Goal: Transaction & Acquisition: Purchase product/service

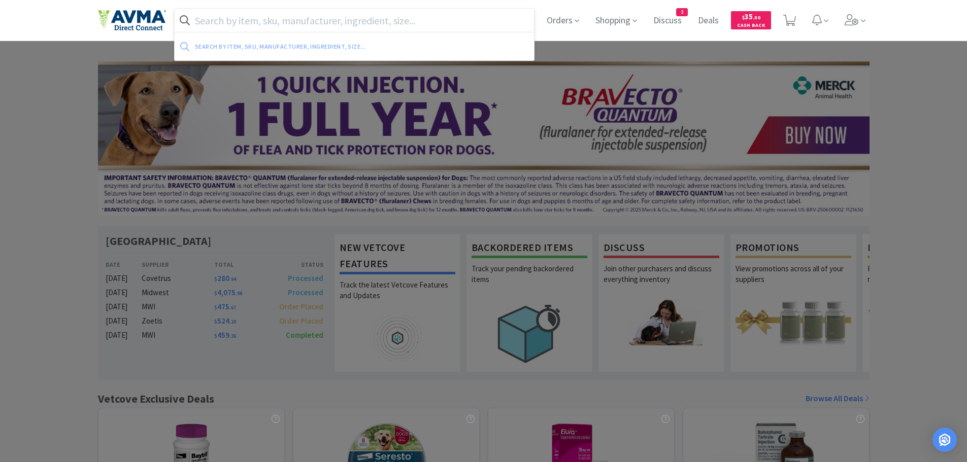
click at [372, 18] on input "text" at bounding box center [355, 20] width 360 height 23
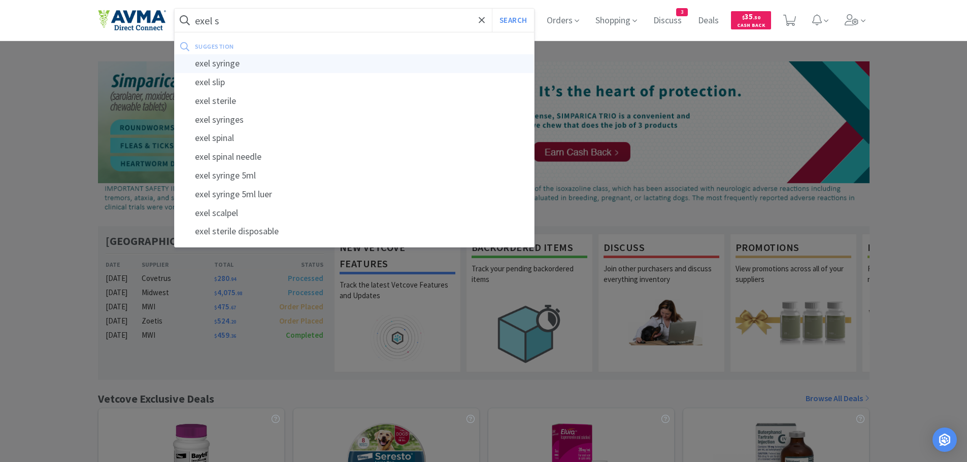
click at [260, 67] on div "exel syringe" at bounding box center [355, 63] width 360 height 19
type input "exel syringe"
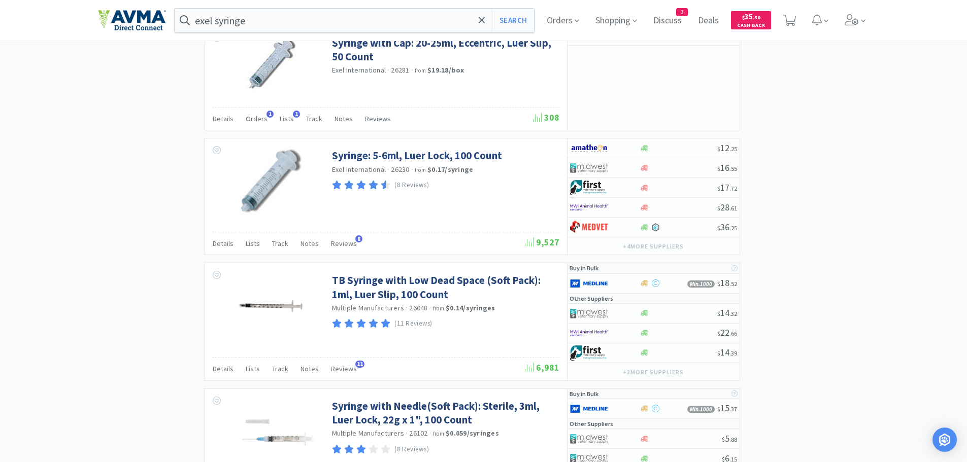
scroll to position [1877, 0]
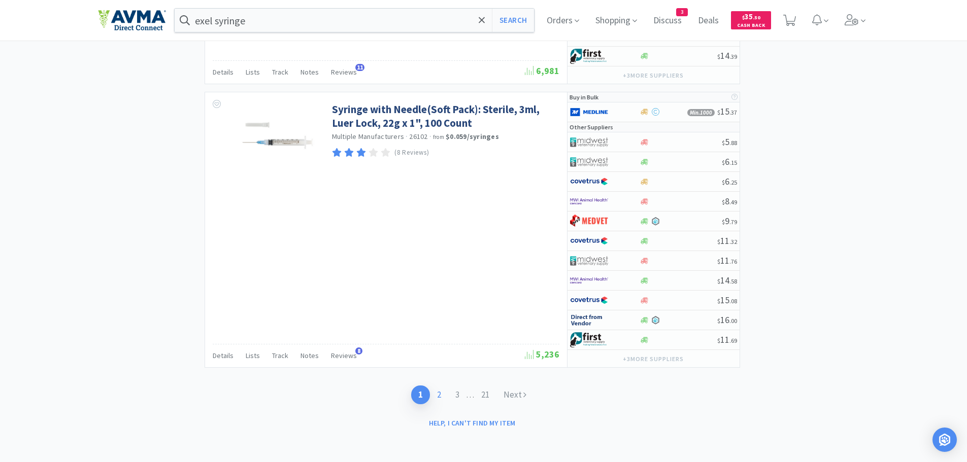
click at [436, 395] on link "2" at bounding box center [439, 395] width 18 height 19
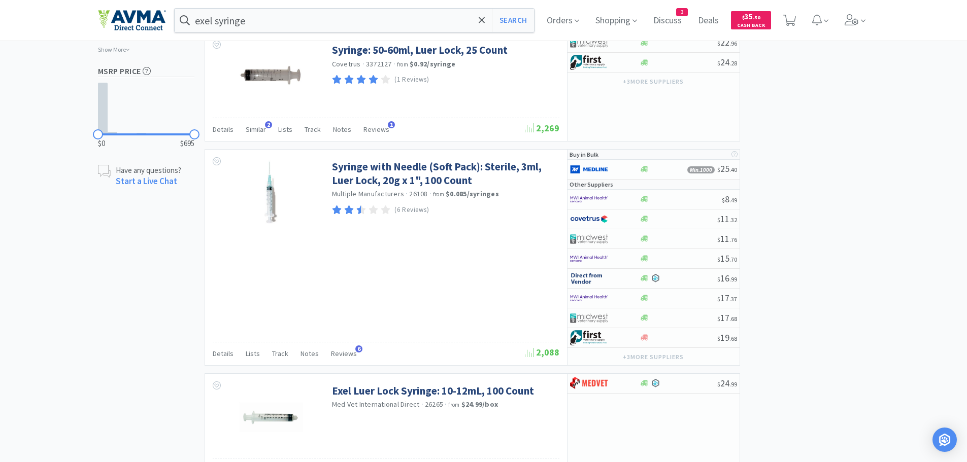
scroll to position [626, 0]
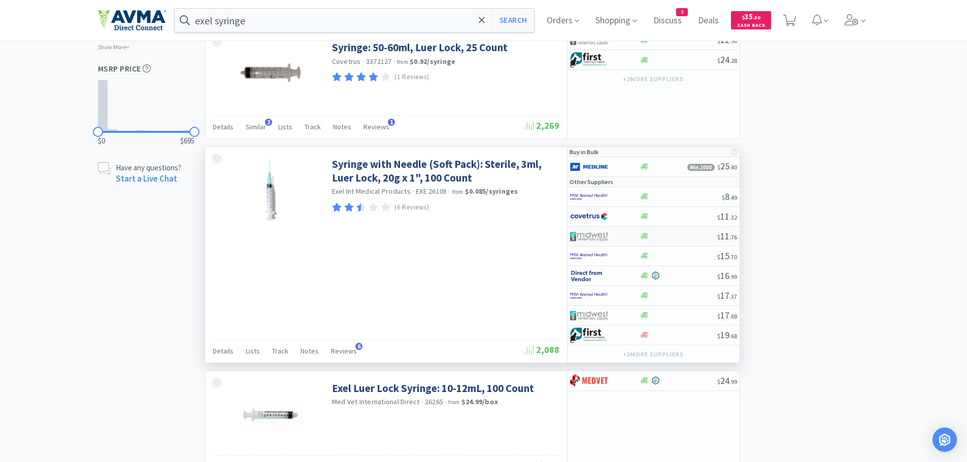
click at [588, 236] on img at bounding box center [589, 236] width 38 height 15
select select "1"
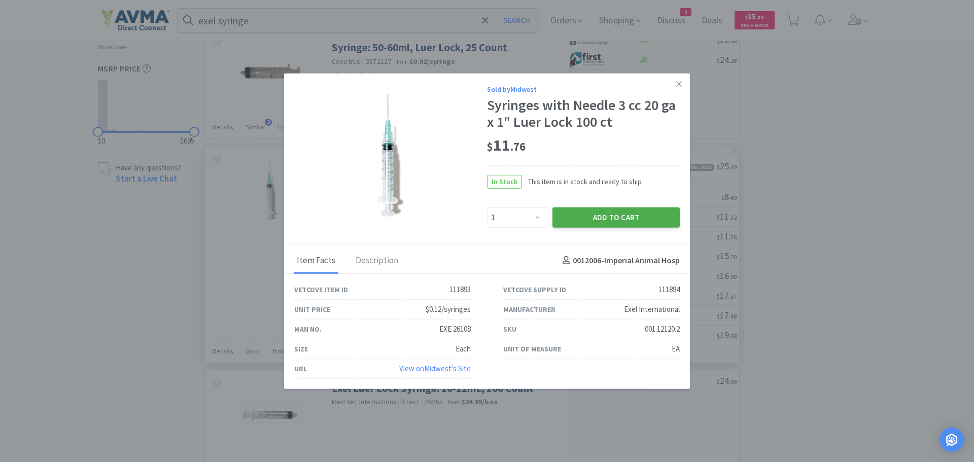
click at [597, 221] on button "Add to Cart" at bounding box center [616, 217] width 127 height 20
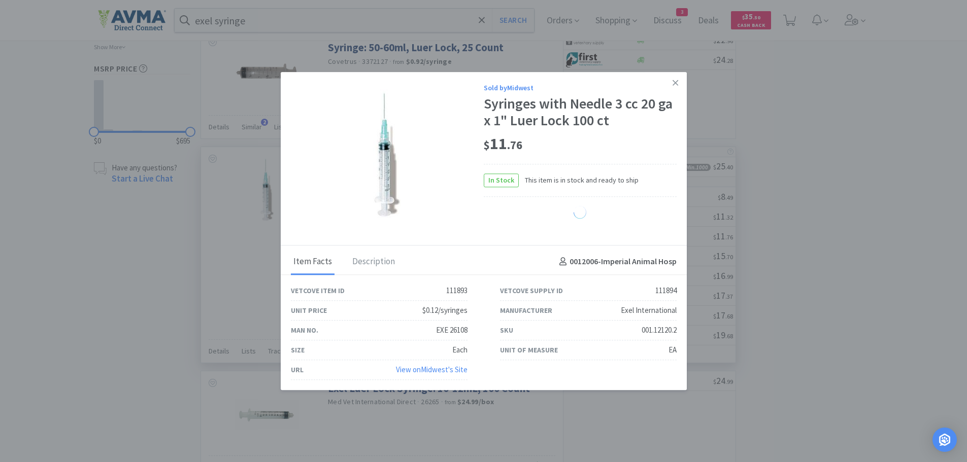
select select "1"
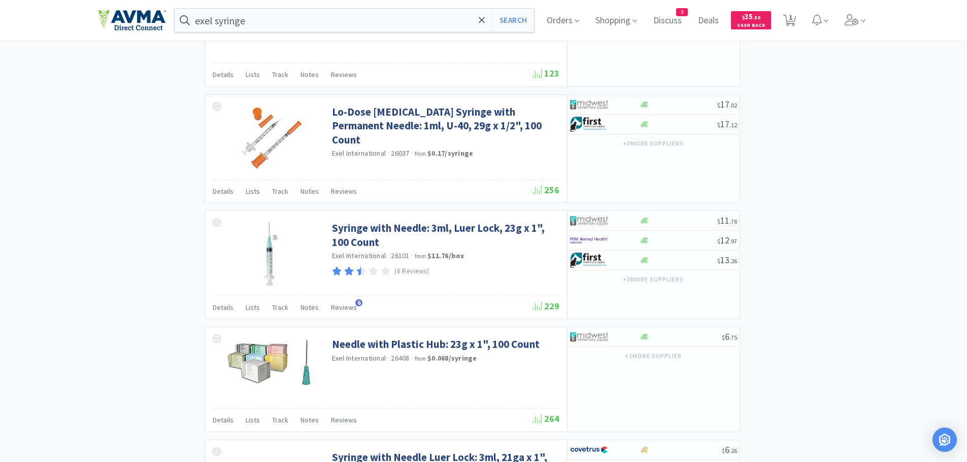
scroll to position [1024, 0]
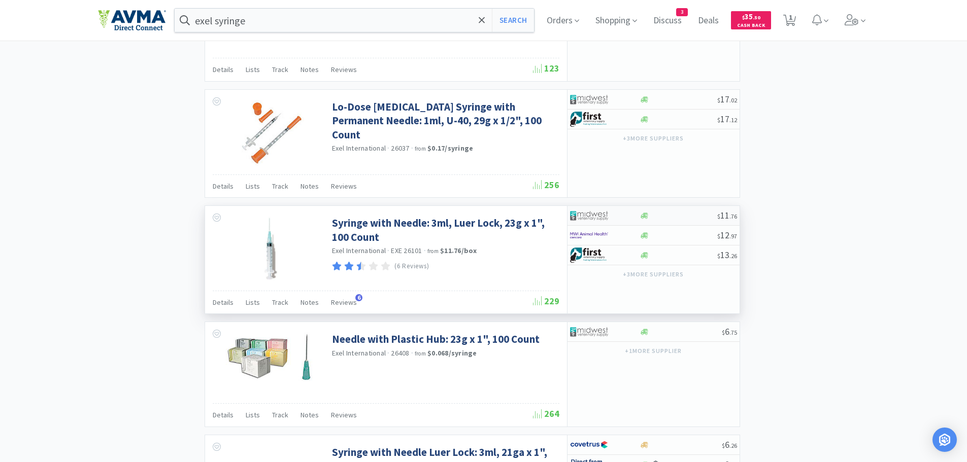
click at [684, 218] on div at bounding box center [679, 216] width 78 height 8
select select "1"
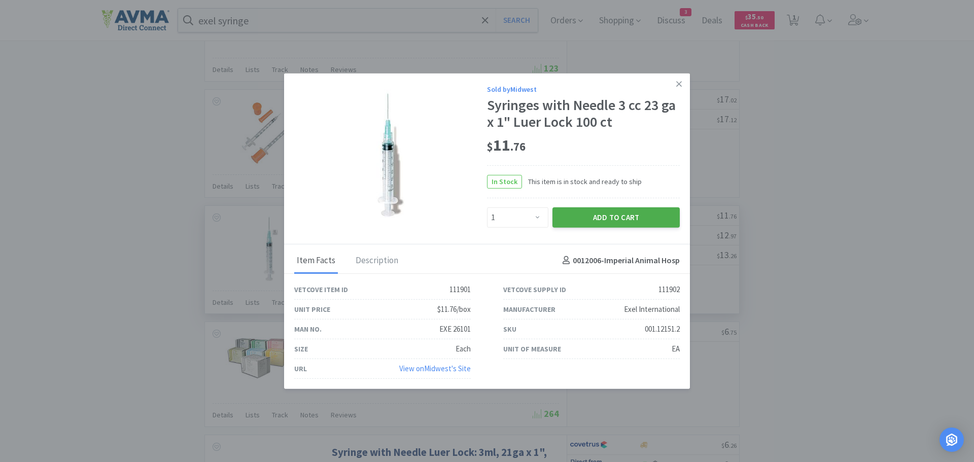
click at [607, 219] on button "Add to Cart" at bounding box center [616, 217] width 127 height 20
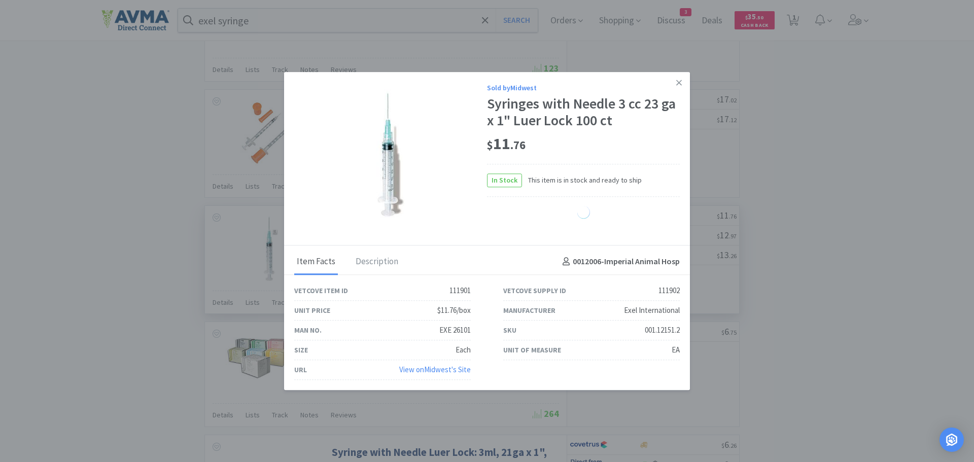
select select "1"
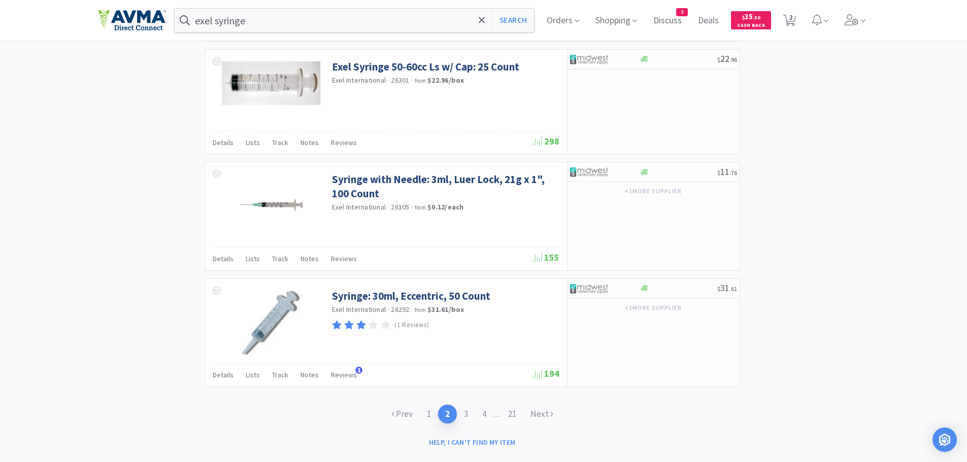
scroll to position [1662, 0]
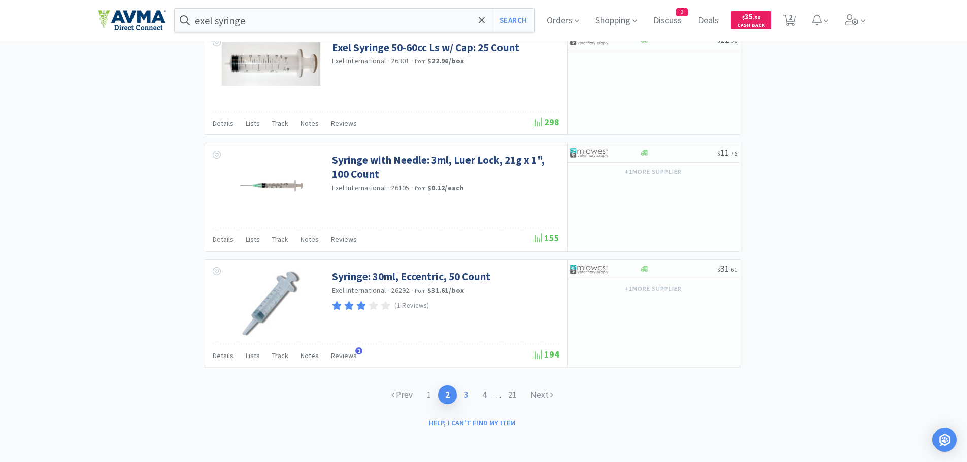
click at [466, 396] on link "3" at bounding box center [466, 395] width 18 height 19
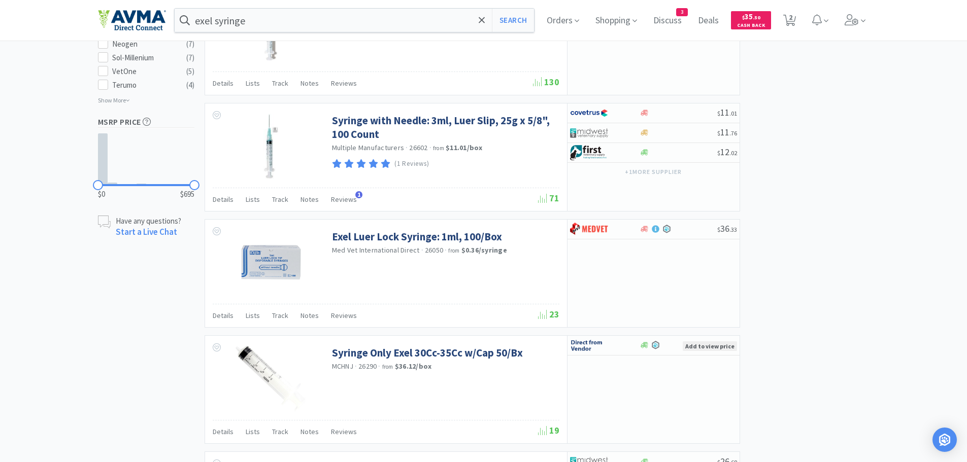
scroll to position [645, 0]
